Goal: Information Seeking & Learning: Learn about a topic

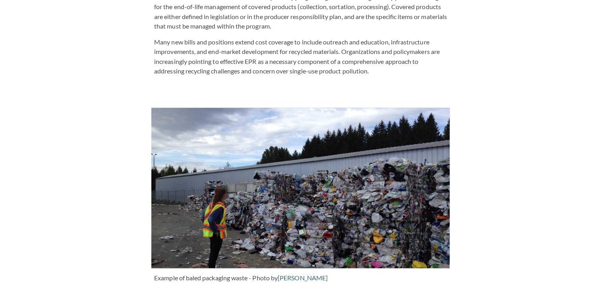
scroll to position [863, 0]
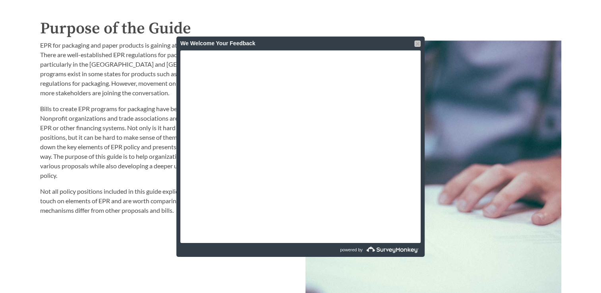
click at [295, 42] on div at bounding box center [418, 44] width 6 height 6
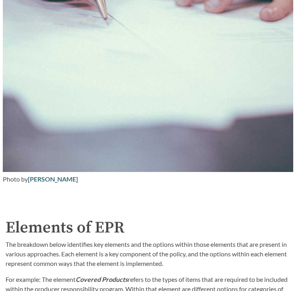
scroll to position [1334, 0]
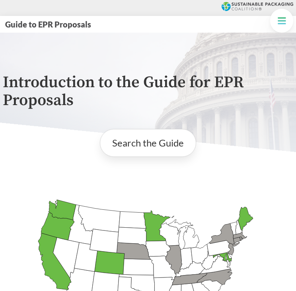
click at [144, 33] on div "Introduction to the Guide for EPR Proposals" at bounding box center [148, 92] width 296 height 119
click at [192, 194] on icon "Alabama Introduced: Alaska Introduced: Arizona Introduced: Arkansas Introduced:…" at bounding box center [148, 283] width 290 height 182
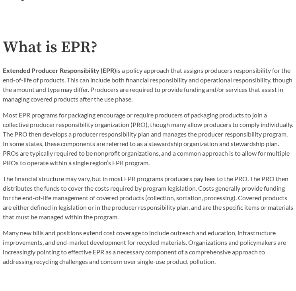
scroll to position [427, 0]
